Goal: Find specific page/section: Find specific page/section

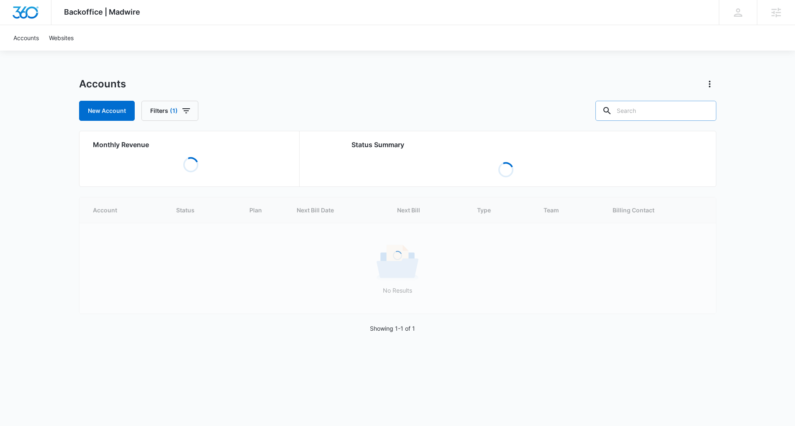
click at [661, 110] on input "text" at bounding box center [655, 111] width 121 height 20
type input "marine"
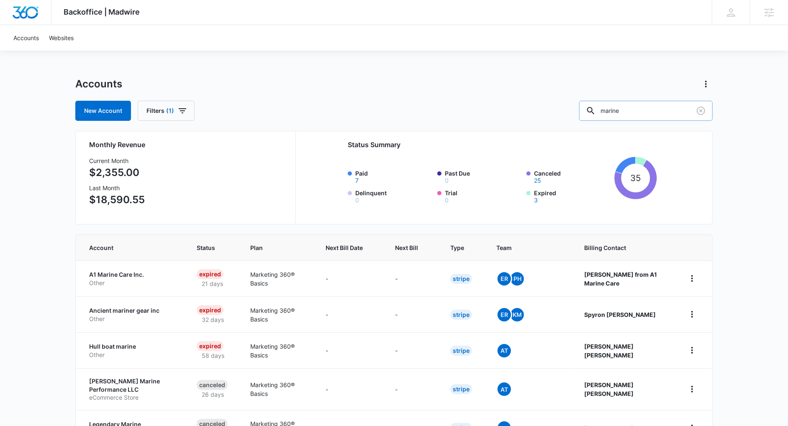
click at [667, 112] on input "marine" at bounding box center [645, 111] width 133 height 20
click at [430, 244] on div at bounding box center [425, 247] width 9 height 9
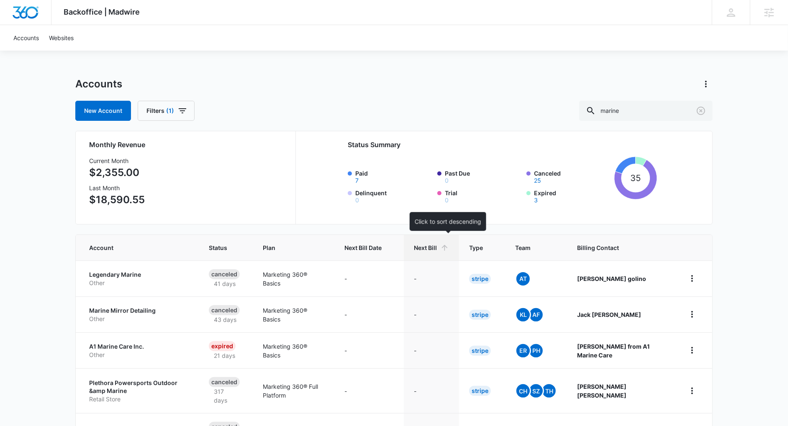
click at [449, 245] on icon at bounding box center [444, 247] width 9 height 9
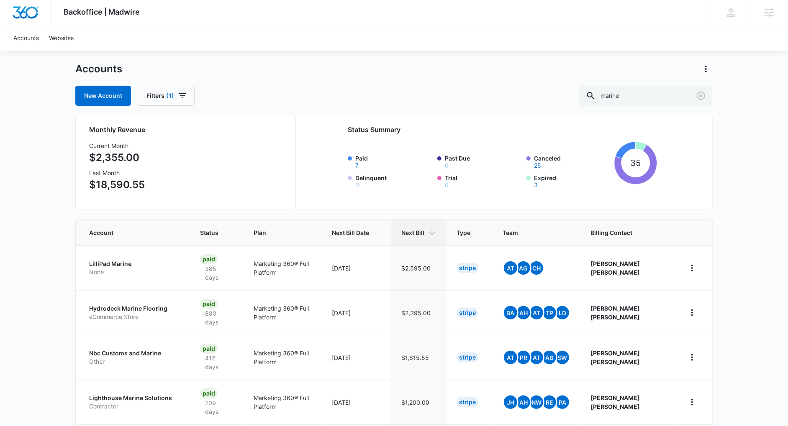
scroll to position [66, 0]
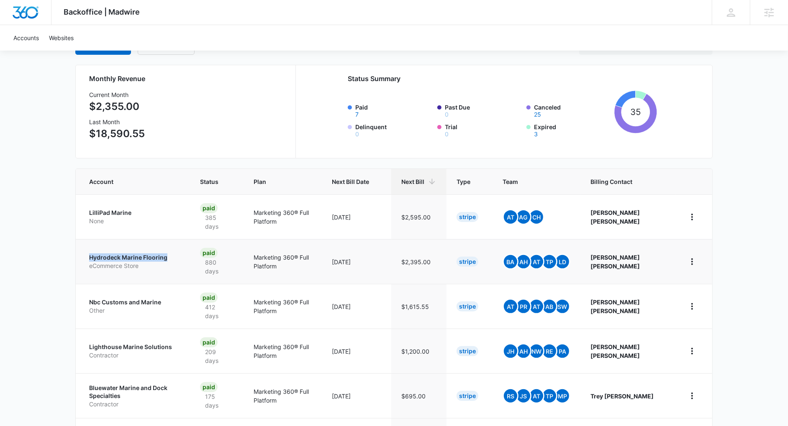
drag, startPoint x: 83, startPoint y: 256, endPoint x: 169, endPoint y: 256, distance: 85.7
click at [169, 256] on td "Hydrodeck Marine Flooring eCommerce Store" at bounding box center [133, 261] width 114 height 45
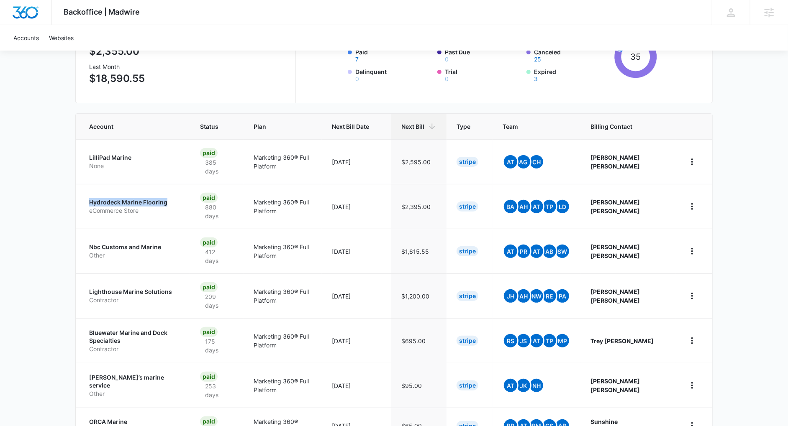
scroll to position [141, 0]
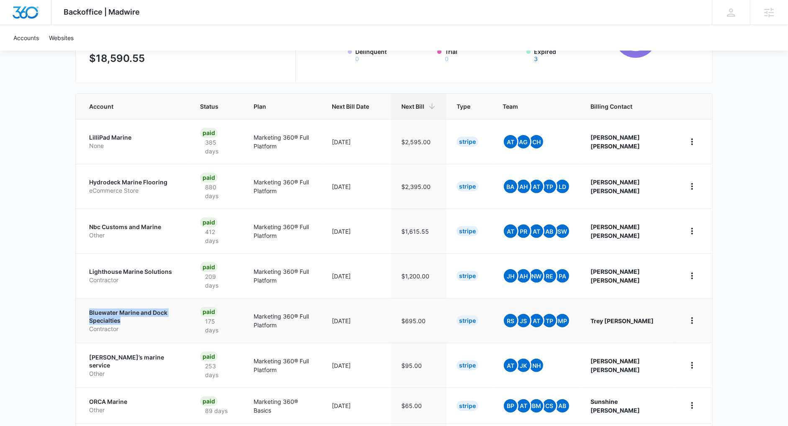
drag, startPoint x: 81, startPoint y: 305, endPoint x: 146, endPoint y: 317, distance: 66.3
click at [146, 317] on td "Bluewater Marine and Dock Specialties Contractor" at bounding box center [133, 320] width 114 height 45
drag, startPoint x: 84, startPoint y: 269, endPoint x: 172, endPoint y: 269, distance: 88.7
click at [172, 269] on td "Lighthouse Marine Solutions Contractor" at bounding box center [133, 275] width 114 height 45
drag, startPoint x: 79, startPoint y: 222, endPoint x: 169, endPoint y: 223, distance: 89.1
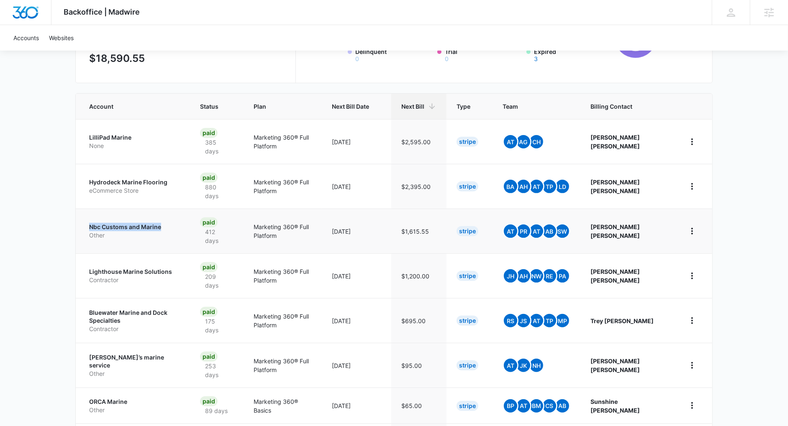
click at [169, 223] on td "Nbc Customs and Marine Other" at bounding box center [133, 231] width 114 height 45
